Goal: Information Seeking & Learning: Learn about a topic

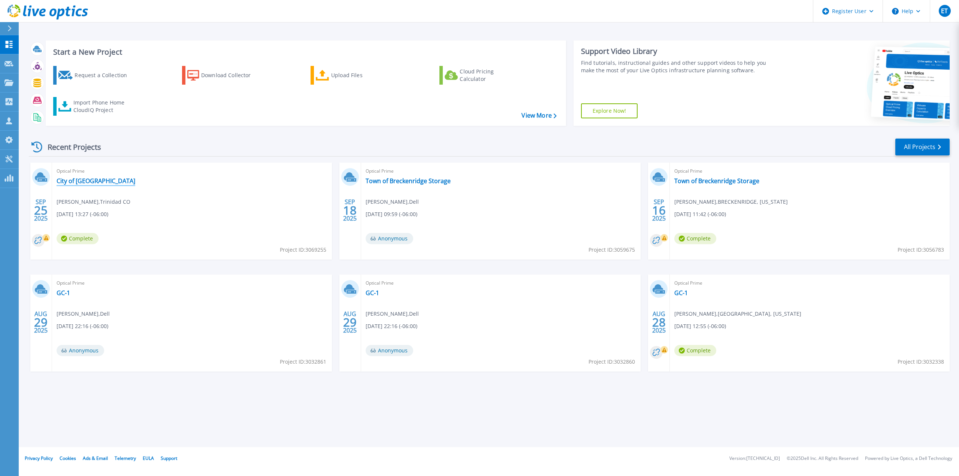
click at [85, 182] on link "City of [GEOGRAPHIC_DATA]" at bounding box center [96, 180] width 79 height 7
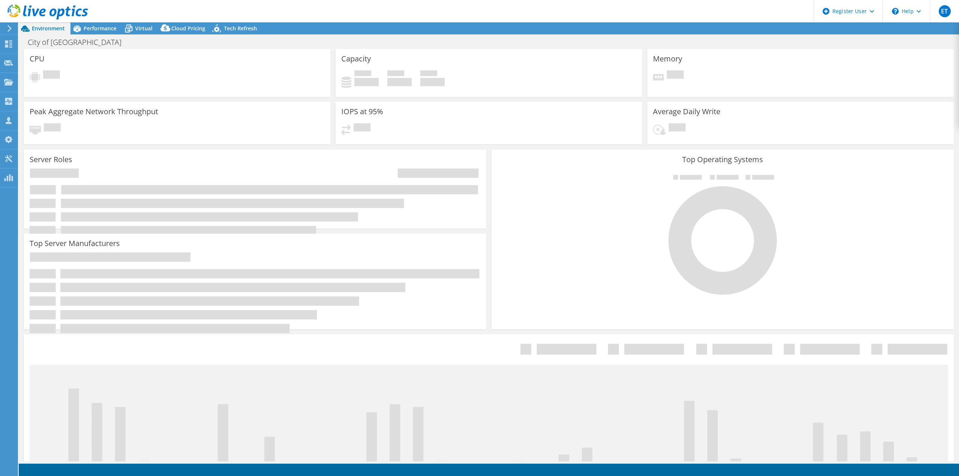
select select "USD"
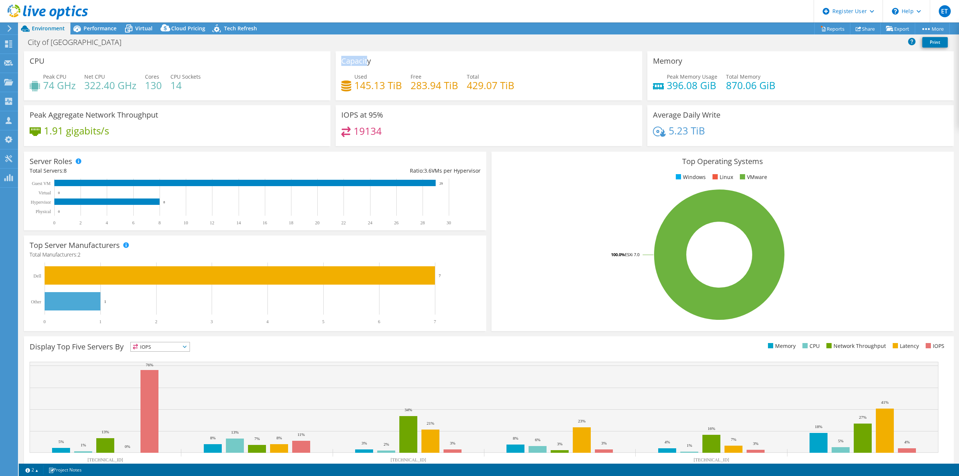
drag, startPoint x: 340, startPoint y: 65, endPoint x: 391, endPoint y: 91, distance: 56.6
click at [368, 63] on h3 "Capacity" at bounding box center [356, 61] width 30 height 8
drag, startPoint x: 649, startPoint y: 61, endPoint x: 678, endPoint y: 58, distance: 29.7
click at [678, 58] on div "Memory Peak Memory Usage 396.08 GiB Total Memory 870.06 GiB" at bounding box center [800, 75] width 306 height 49
click at [91, 32] on div "Performance" at bounding box center [96, 28] width 52 height 12
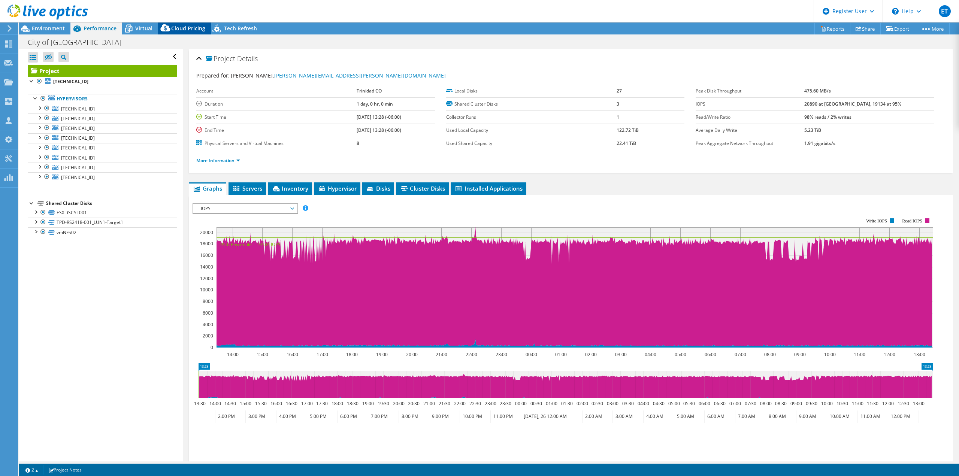
click at [178, 29] on span "Cloud Pricing" at bounding box center [188, 28] width 34 height 7
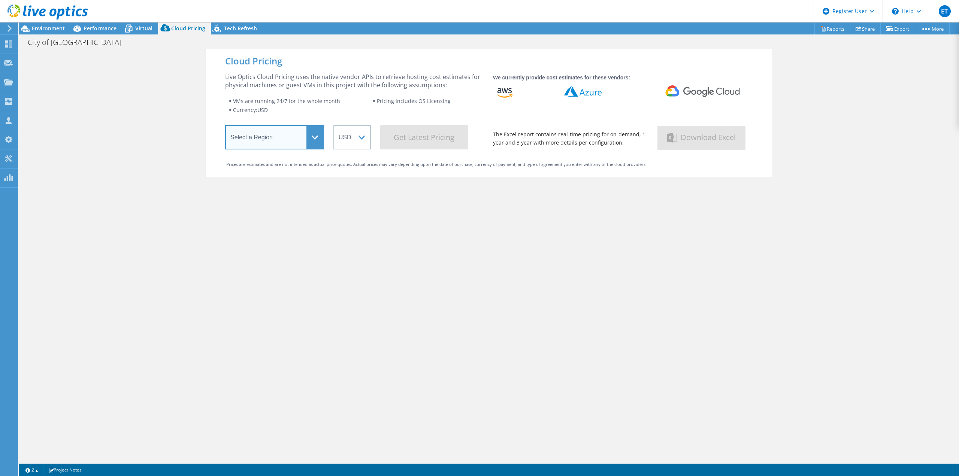
click at [299, 142] on select "Select a Region [GEOGRAPHIC_DATA] ([GEOGRAPHIC_DATA]) [GEOGRAPHIC_DATA] ([GEOGR…" at bounding box center [274, 137] width 99 height 24
select select "USEast"
click at [225, 127] on select "Select a Region [GEOGRAPHIC_DATA] ([GEOGRAPHIC_DATA]) [GEOGRAPHIC_DATA] ([GEOGR…" at bounding box center [274, 137] width 99 height 24
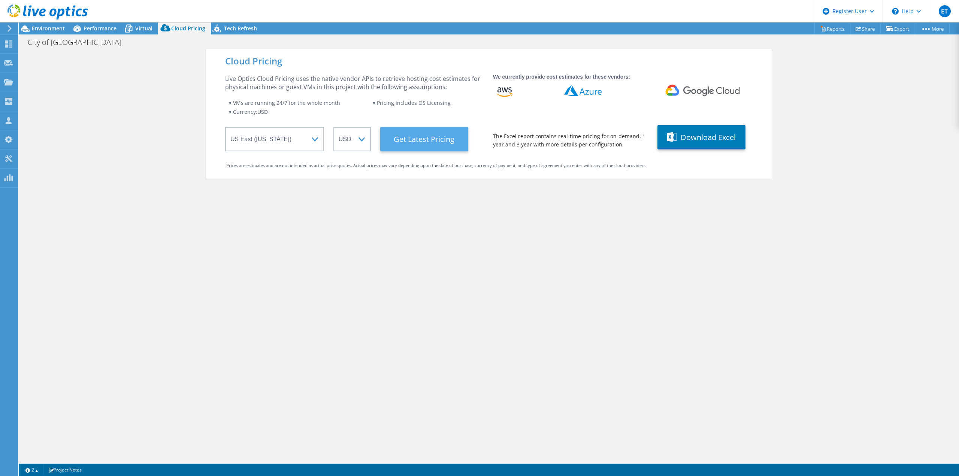
click at [402, 144] on Latest "Get Latest Pricing" at bounding box center [424, 139] width 88 height 24
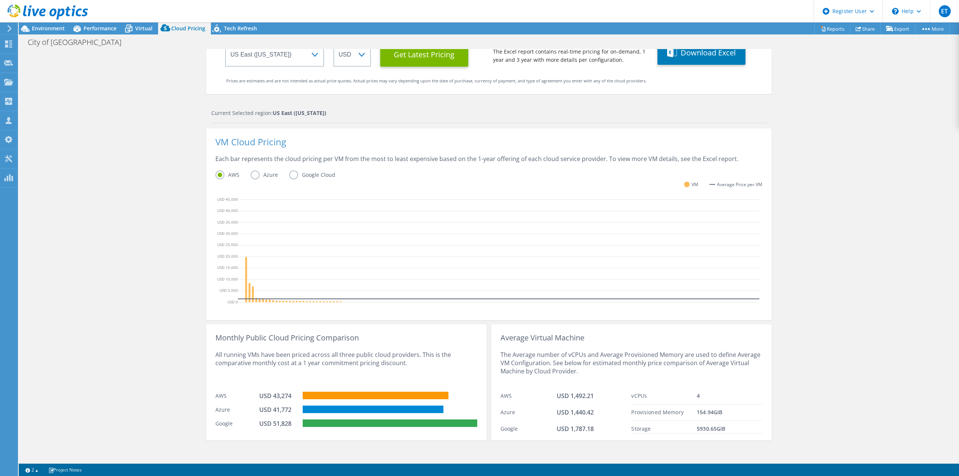
scroll to position [88, 0]
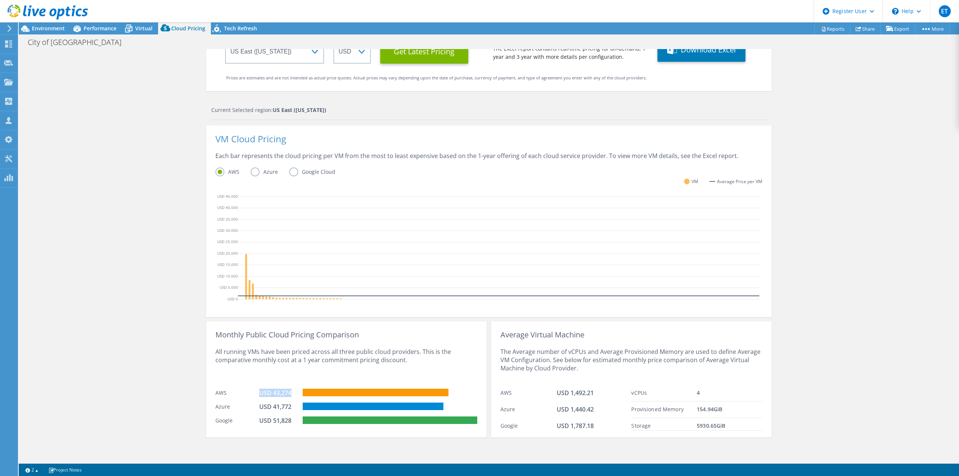
drag, startPoint x: 244, startPoint y: 392, endPoint x: 299, endPoint y: 398, distance: 55.8
click at [299, 398] on div "AWS USD 43,274" at bounding box center [346, 392] width 262 height 14
drag, startPoint x: 257, startPoint y: 408, endPoint x: 290, endPoint y: 408, distance: 33.0
click at [290, 408] on div "USD 41,772" at bounding box center [277, 407] width 37 height 8
drag, startPoint x: 260, startPoint y: 421, endPoint x: 356, endPoint y: 436, distance: 97.8
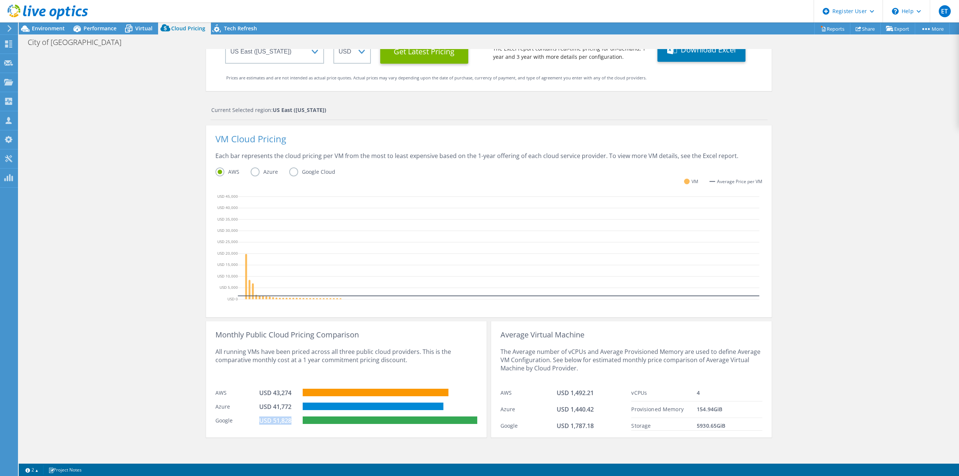
click at [299, 421] on div "Google USD 51,828" at bounding box center [346, 420] width 262 height 14
click at [844, 372] on div "Cloud Pricing Live Optics Cloud Pricing uses the native vendor APIs to retrieve…" at bounding box center [489, 211] width 940 height 500
